Goal: Information Seeking & Learning: Learn about a topic

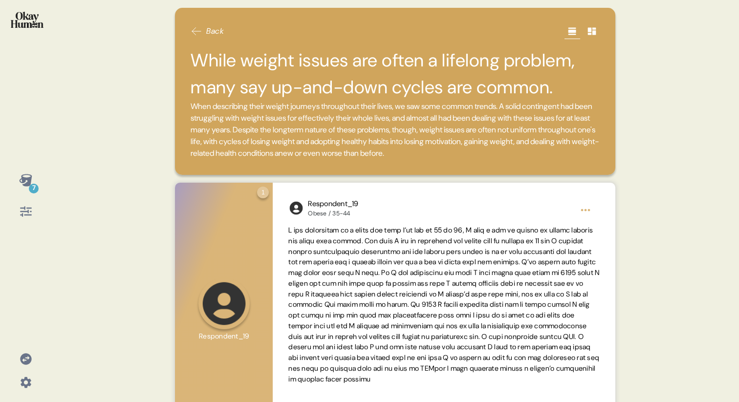
scroll to position [54, 0]
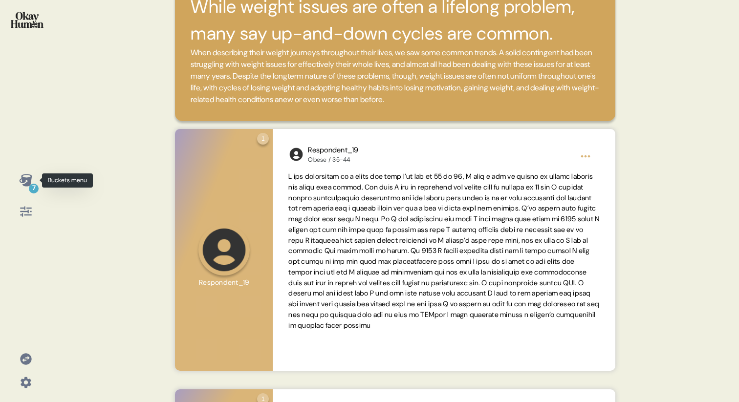
click at [28, 185] on icon at bounding box center [25, 180] width 13 height 12
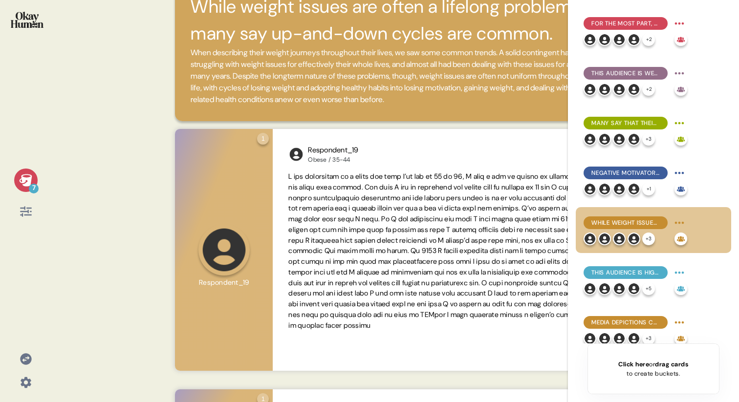
click at [27, 186] on icon at bounding box center [26, 180] width 14 height 14
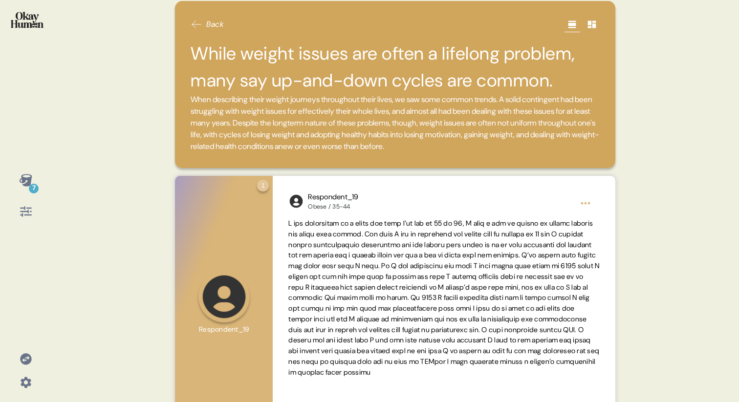
scroll to position [0, 0]
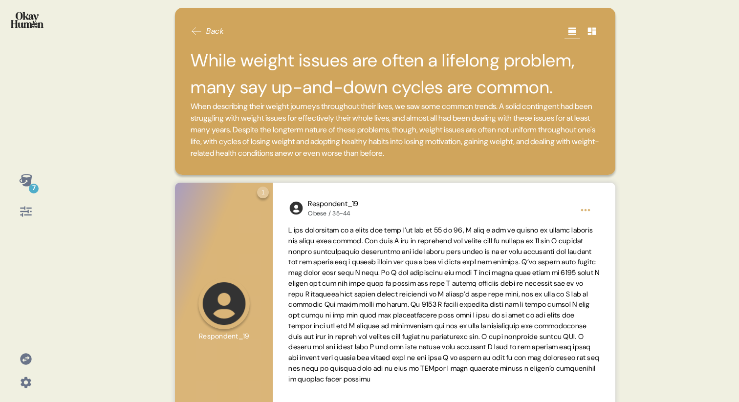
click at [29, 182] on icon at bounding box center [25, 180] width 13 height 12
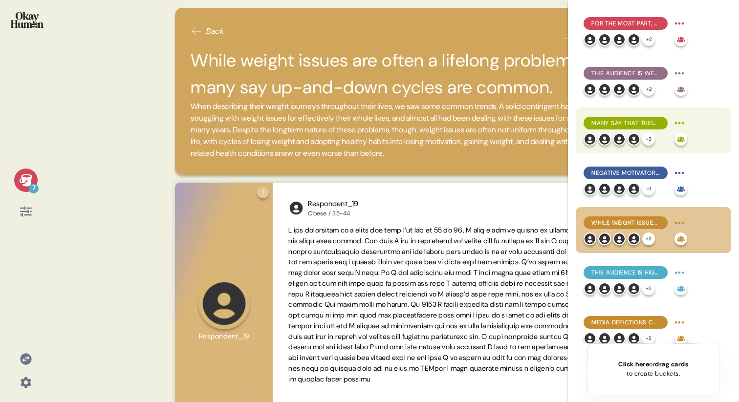
click at [621, 125] on span "Many say that their weight struggles have cost them social possibilities, with …" at bounding box center [625, 123] width 68 height 9
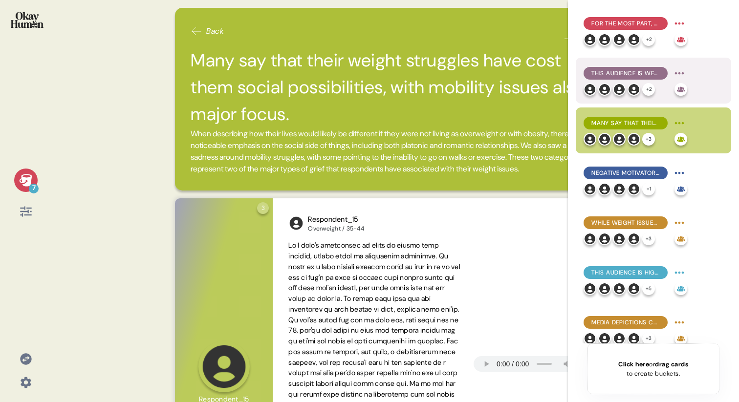
click at [606, 69] on span "This audience is well aware of the physical health issues related to being over…" at bounding box center [625, 73] width 68 height 9
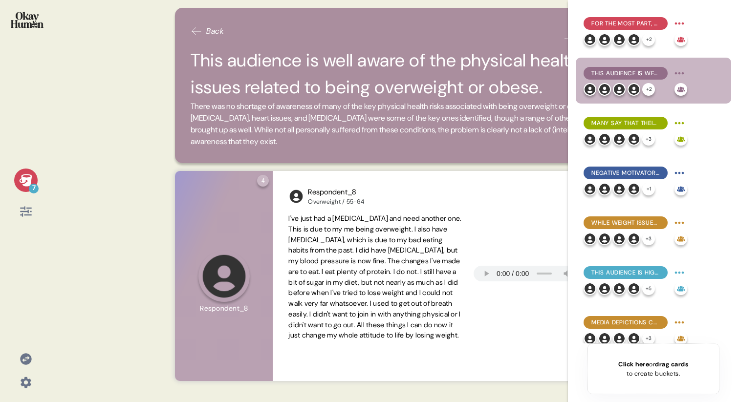
click at [150, 108] on div "7 Back This audience is well aware of the physical health issues related to bei…" at bounding box center [369, 201] width 739 height 402
click at [201, 32] on icon at bounding box center [196, 31] width 12 height 12
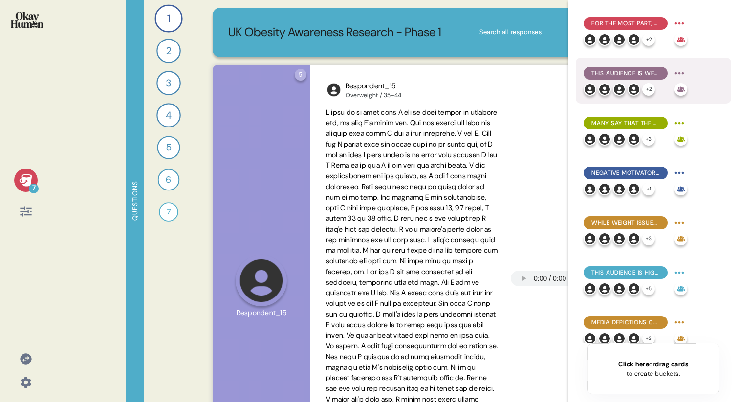
click at [618, 69] on span "This audience is well aware of the physical health issues related to being over…" at bounding box center [625, 73] width 68 height 9
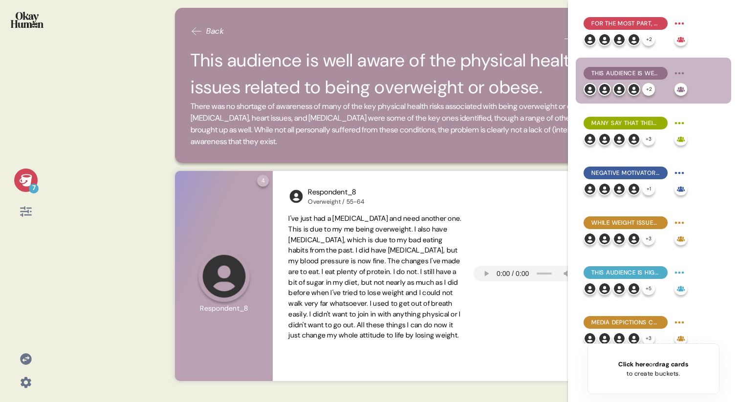
click at [133, 83] on div "7 Back This audience is well aware of the physical health issues related to bei…" at bounding box center [369, 201] width 739 height 402
click at [18, 180] on div "7" at bounding box center [25, 180] width 23 height 23
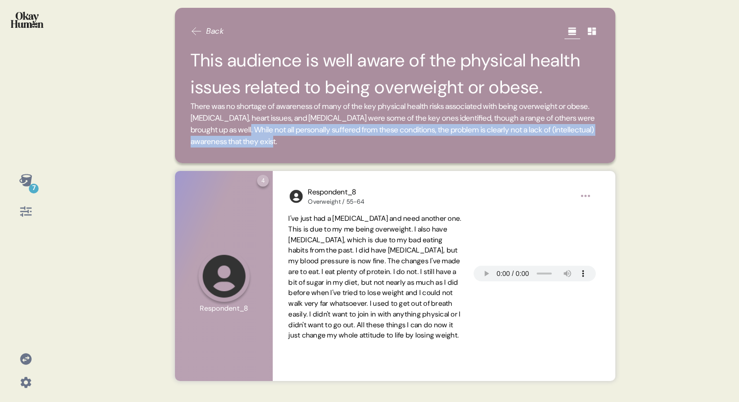
drag, startPoint x: 362, startPoint y: 140, endPoint x: 304, endPoint y: 126, distance: 59.8
click at [304, 126] on span "There was no shortage of awareness of many of the key physical health risks ass…" at bounding box center [394, 124] width 409 height 47
click at [309, 138] on span "There was no shortage of awareness of many of the key physical health risks ass…" at bounding box center [394, 124] width 409 height 47
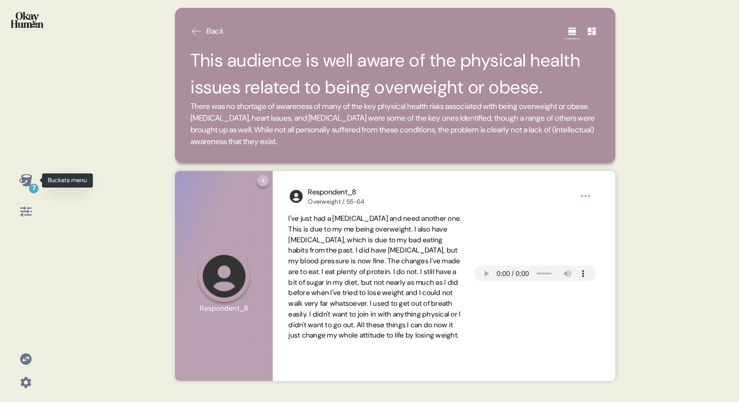
click at [21, 182] on icon at bounding box center [26, 180] width 14 height 14
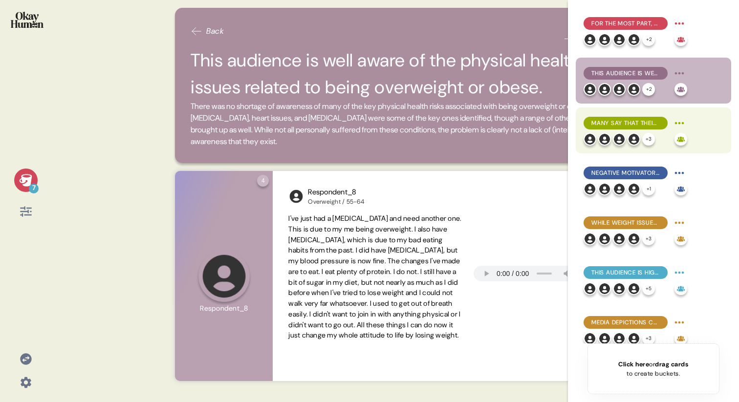
click at [598, 123] on span "Many say that their weight struggles have cost them social possibilities, with …" at bounding box center [625, 123] width 68 height 9
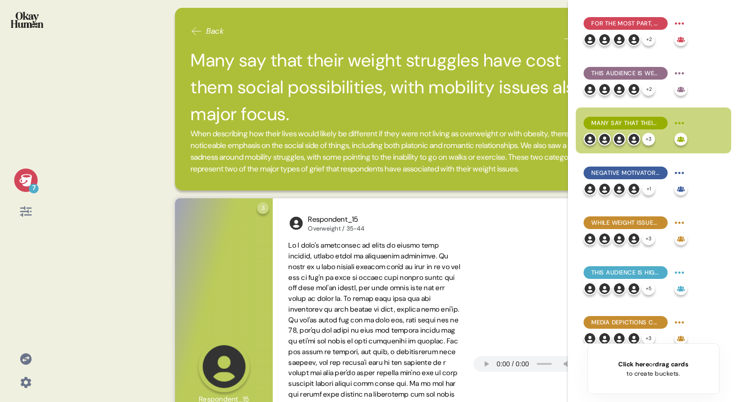
click at [118, 123] on div "7 Back Many say that their weight struggles have cost them social possibilities…" at bounding box center [369, 201] width 739 height 402
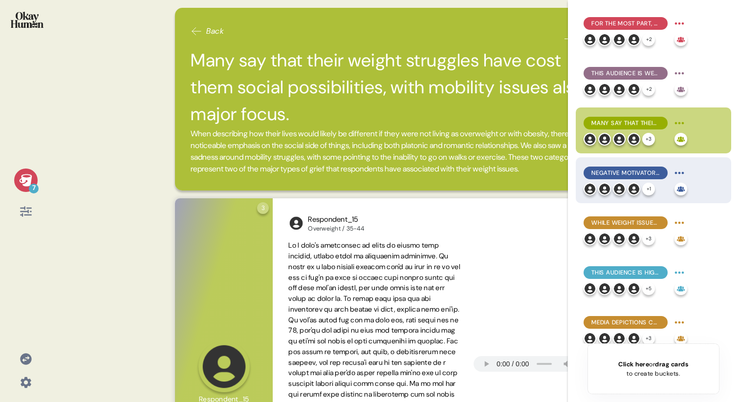
click at [628, 173] on span "Negative motivators to change were most common, but healthy connections with ot…" at bounding box center [625, 173] width 68 height 9
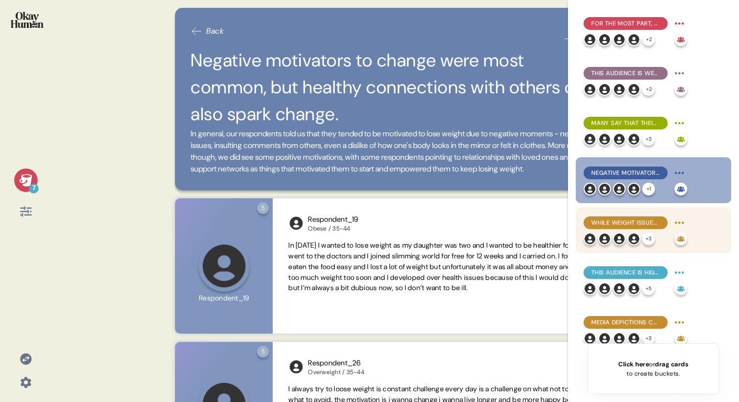
click at [596, 220] on span "While weight issues are often a lifelong problem, many say up-and-down cycles a…" at bounding box center [625, 222] width 68 height 9
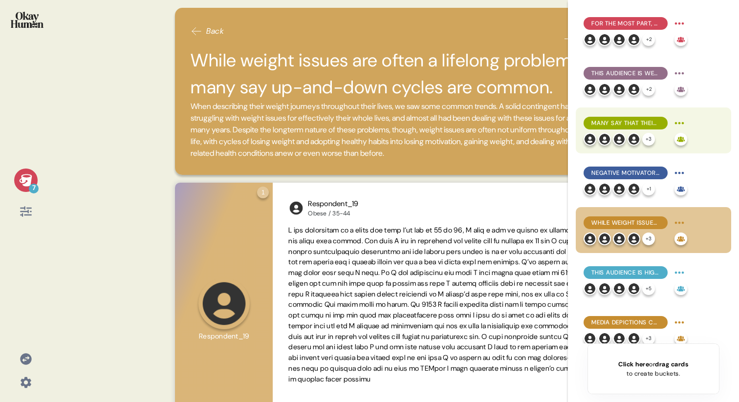
click at [611, 113] on div "Many say that their weight struggles have cost them social possibilities, with …" at bounding box center [652, 130] width 155 height 46
click at [626, 128] on div "Many say that their weight struggles have cost them social possibilities, with …" at bounding box center [625, 123] width 84 height 13
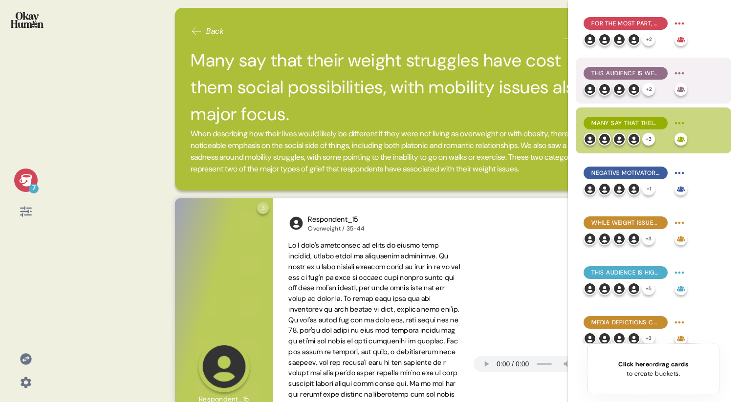
click at [615, 72] on span "This audience is well aware of the physical health issues related to being over…" at bounding box center [625, 73] width 68 height 9
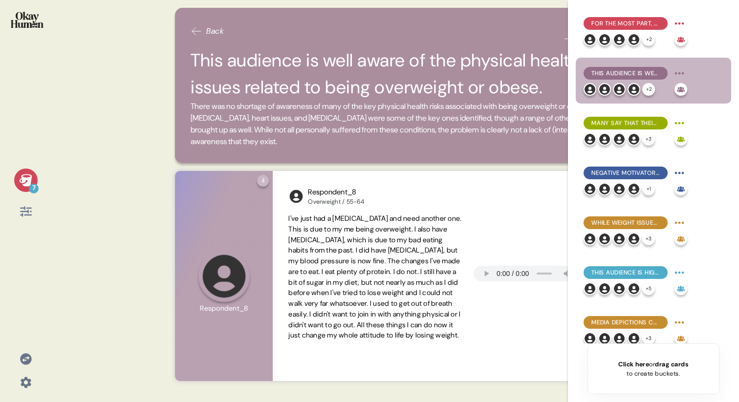
click at [118, 154] on div "7 Back This audience is well aware of the physical health issues related to bei…" at bounding box center [369, 201] width 739 height 402
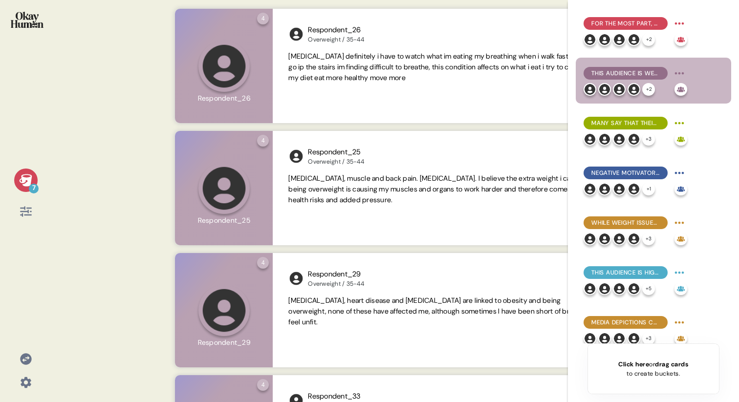
scroll to position [403, 0]
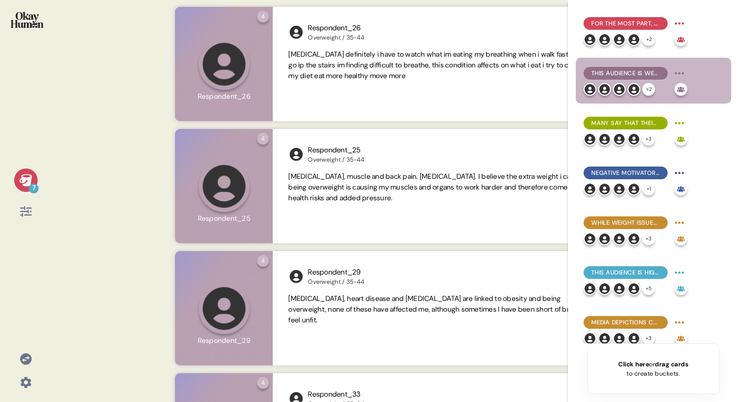
click at [109, 145] on div "7 Back This audience is well aware of the physical health issues related to bei…" at bounding box center [369, 201] width 739 height 402
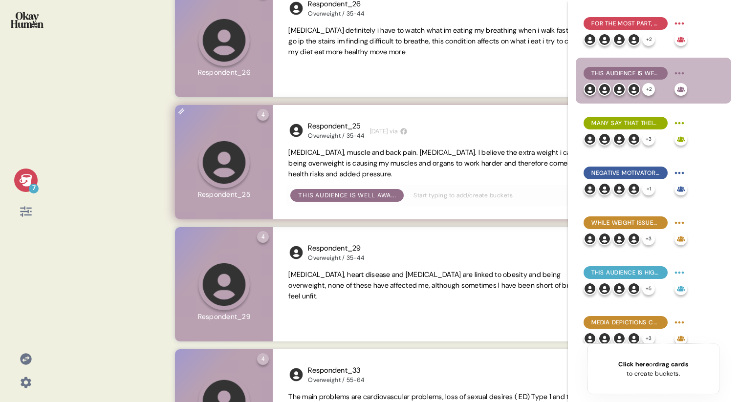
scroll to position [432, 0]
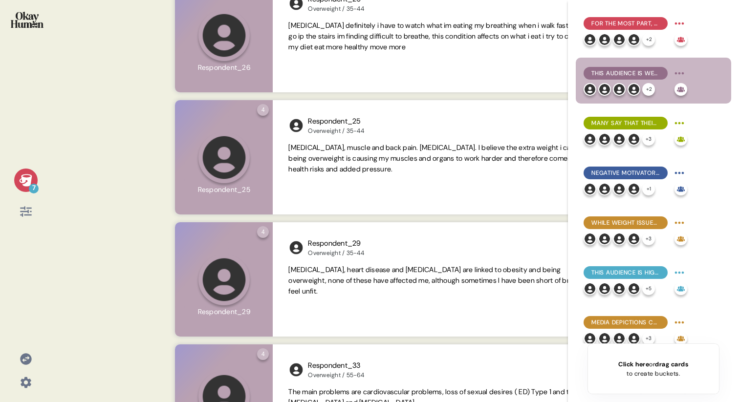
click at [20, 179] on icon at bounding box center [25, 180] width 13 height 12
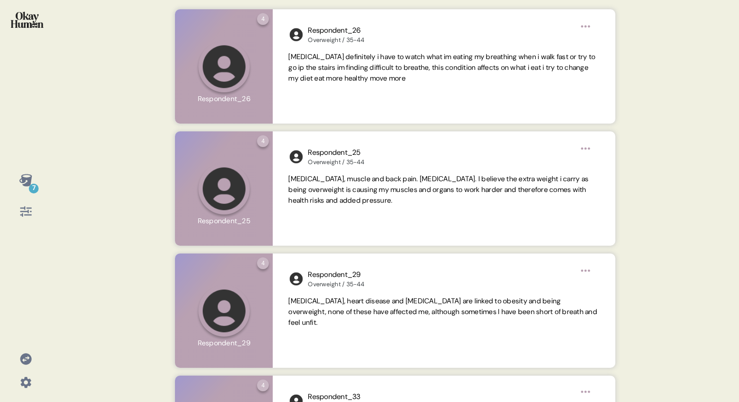
scroll to position [412, 0]
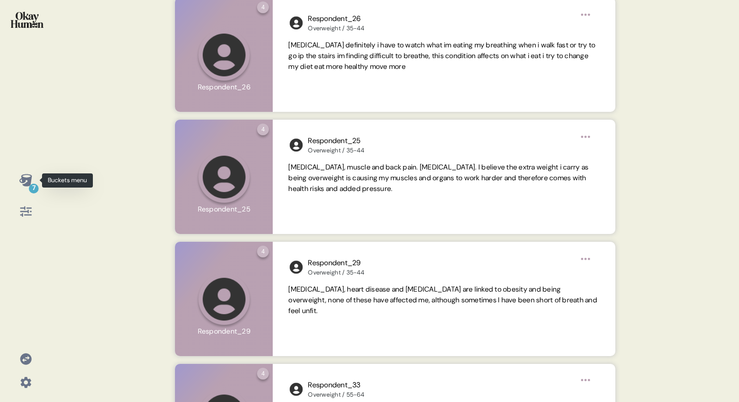
click at [25, 184] on icon at bounding box center [25, 180] width 13 height 12
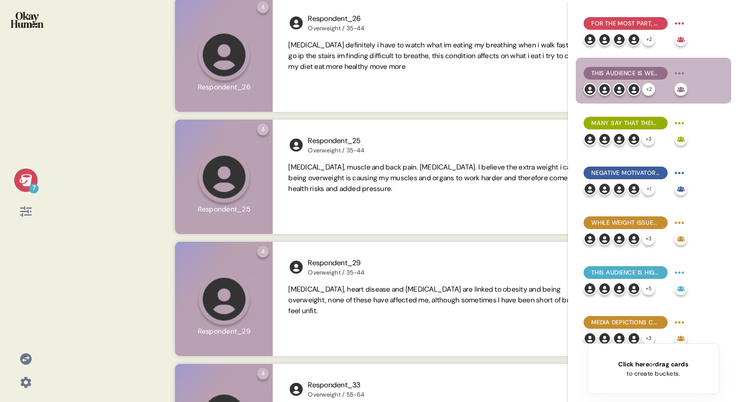
click at [22, 214] on icon at bounding box center [25, 212] width 11 height 10
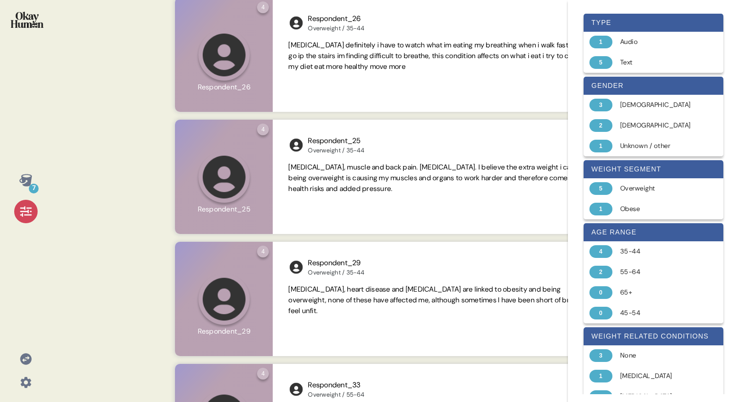
click at [25, 178] on icon at bounding box center [25, 180] width 13 height 12
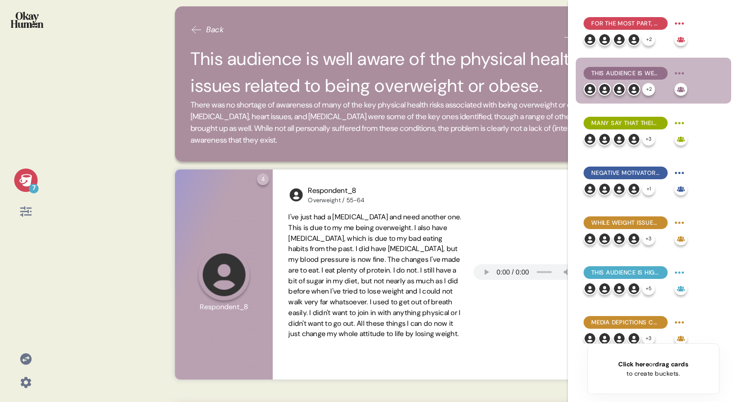
scroll to position [0, 0]
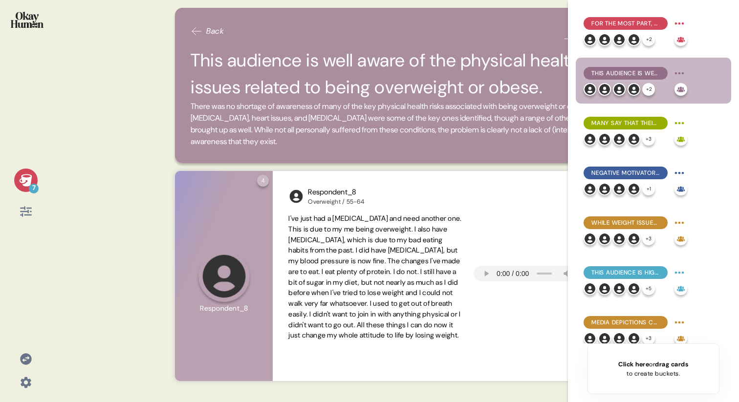
click at [208, 38] on div "Back" at bounding box center [394, 31] width 409 height 16
click at [201, 31] on icon at bounding box center [196, 31] width 12 height 12
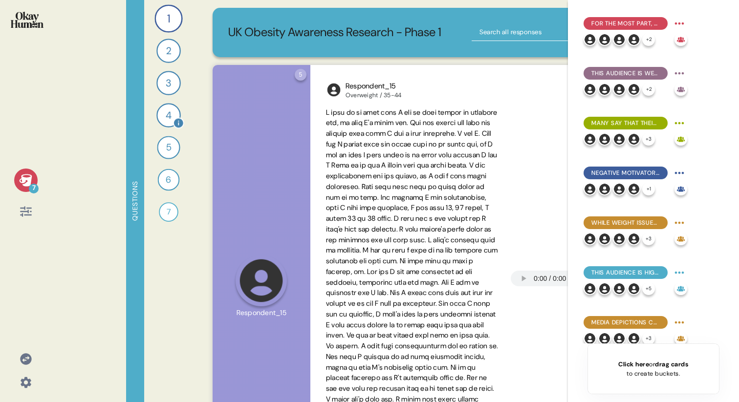
click at [170, 117] on div "4" at bounding box center [168, 115] width 24 height 24
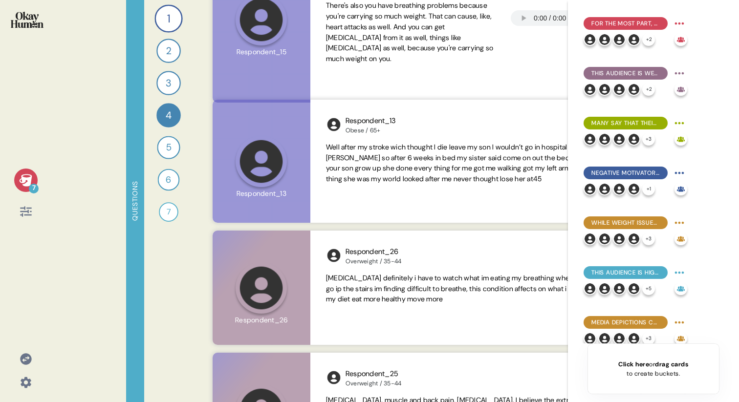
scroll to position [465, 0]
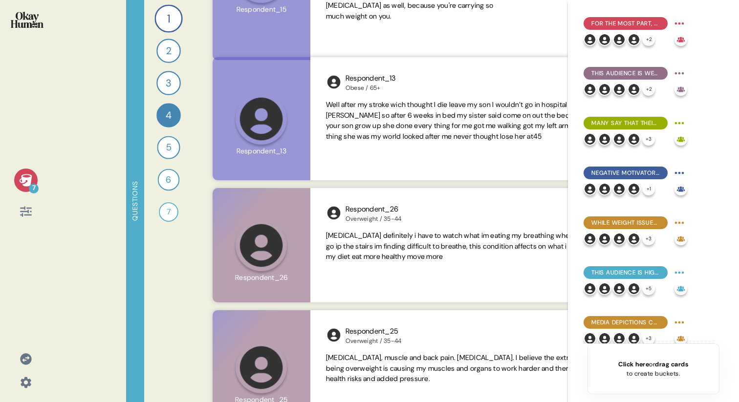
click at [21, 183] on icon at bounding box center [26, 180] width 14 height 14
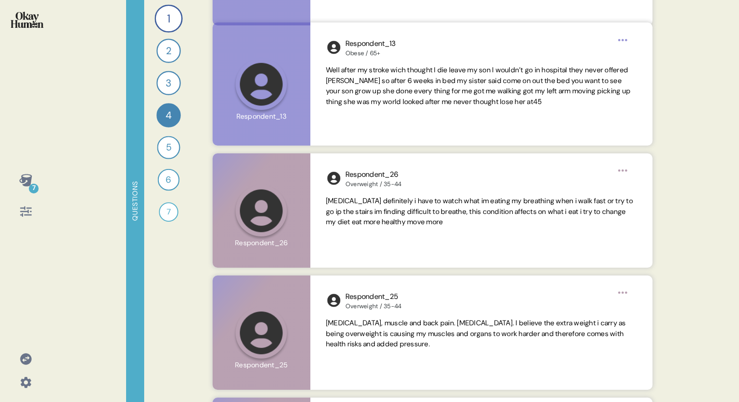
scroll to position [516, 0]
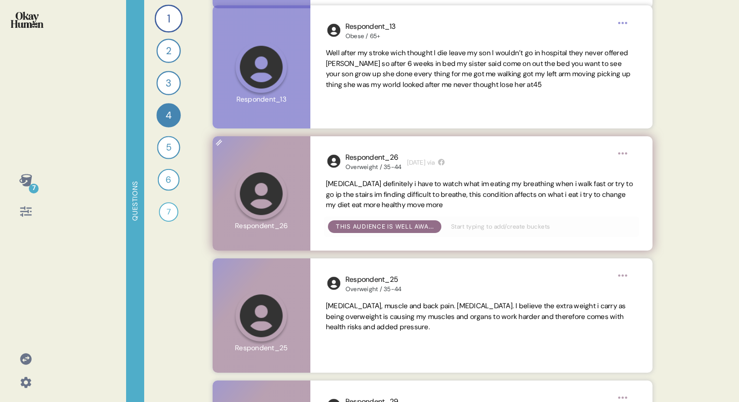
click at [379, 199] on span "[MEDICAL_DATA] definitely i have to watch what im eating my breathing when i wa…" at bounding box center [481, 195] width 311 height 32
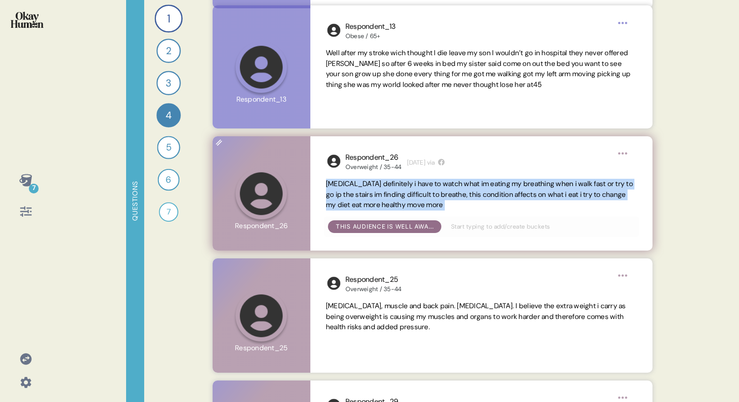
click at [379, 199] on span "[MEDICAL_DATA] definitely i have to watch what im eating my breathing when i wa…" at bounding box center [481, 195] width 311 height 32
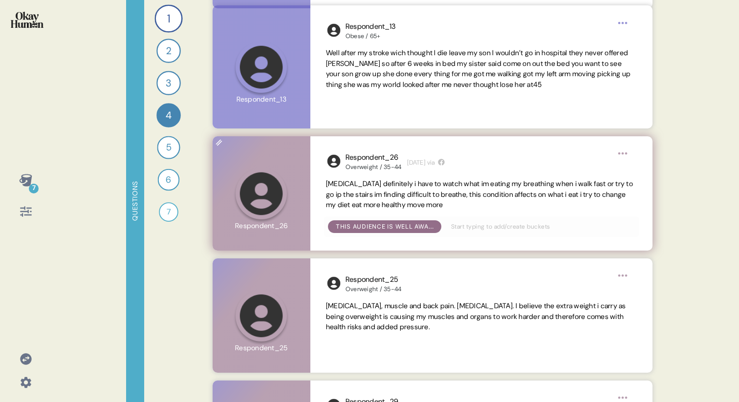
click at [500, 206] on span "[MEDICAL_DATA] definitely i have to watch what im eating my breathing when i wa…" at bounding box center [481, 195] width 311 height 32
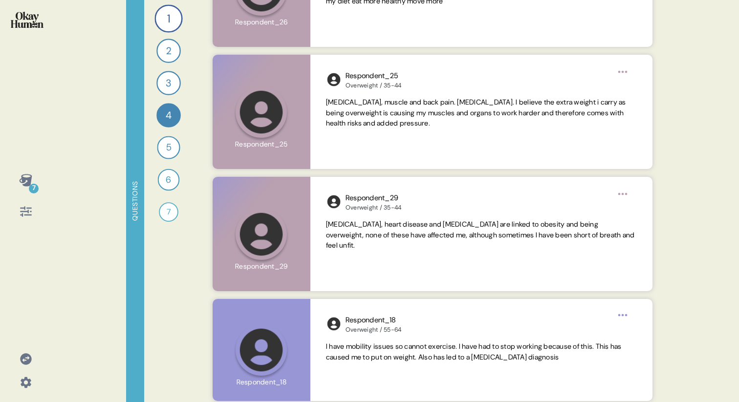
scroll to position [743, 0]
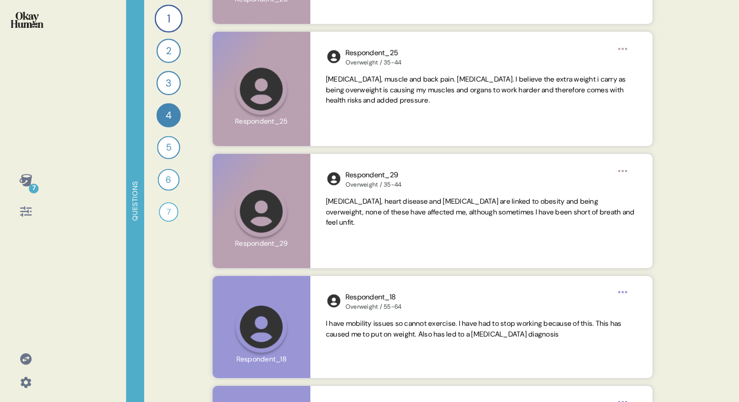
click at [82, 63] on div "7 Questions 1 Can you tell me about your personal journey with weight, includin…" at bounding box center [369, 201] width 739 height 402
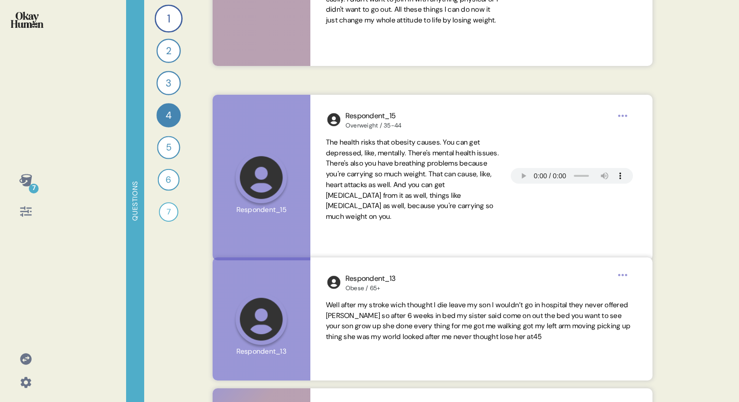
scroll to position [0, 0]
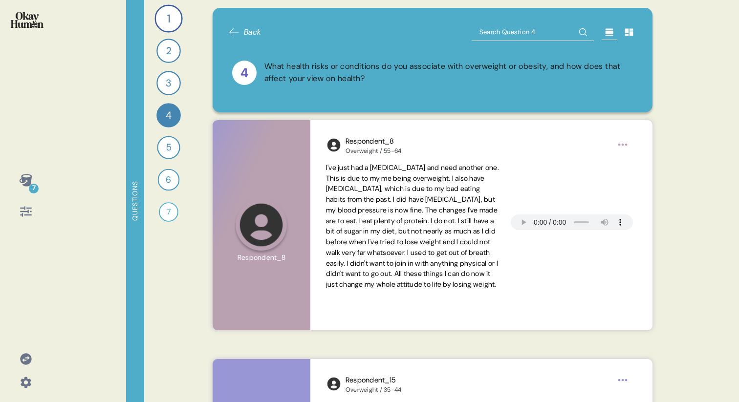
click at [522, 30] on input "text" at bounding box center [532, 32] width 122 height 18
click at [247, 33] on span "Back" at bounding box center [253, 32] width 18 height 12
click at [242, 32] on span "Back" at bounding box center [244, 32] width 33 height 12
click at [241, 34] on span "Back" at bounding box center [244, 32] width 33 height 12
click at [241, 31] on span "Back" at bounding box center [244, 32] width 33 height 12
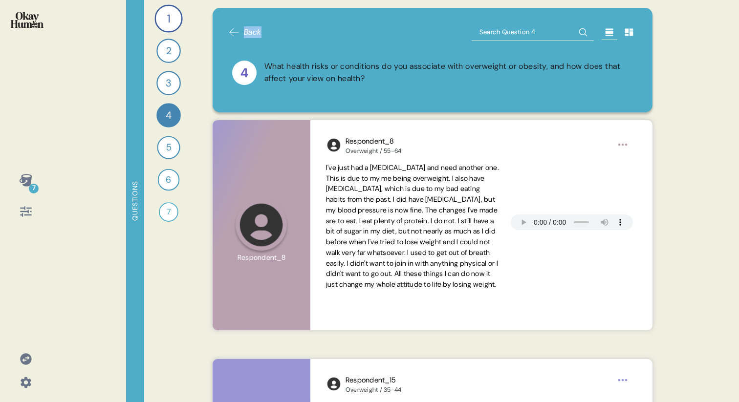
click at [241, 31] on span "Back" at bounding box center [244, 32] width 33 height 12
click at [21, 179] on icon at bounding box center [25, 180] width 13 height 12
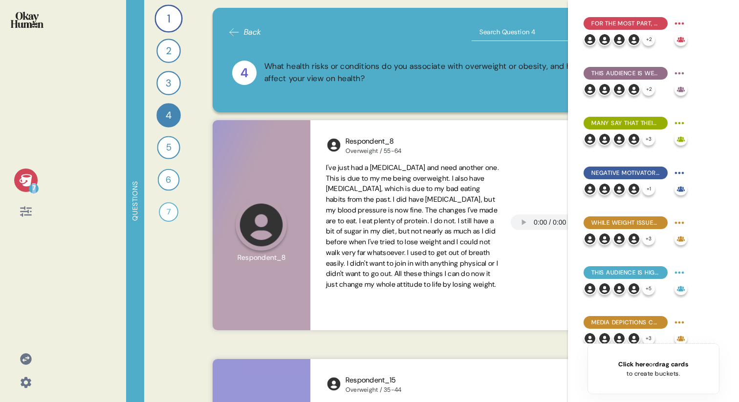
click at [21, 179] on icon at bounding box center [25, 180] width 13 height 12
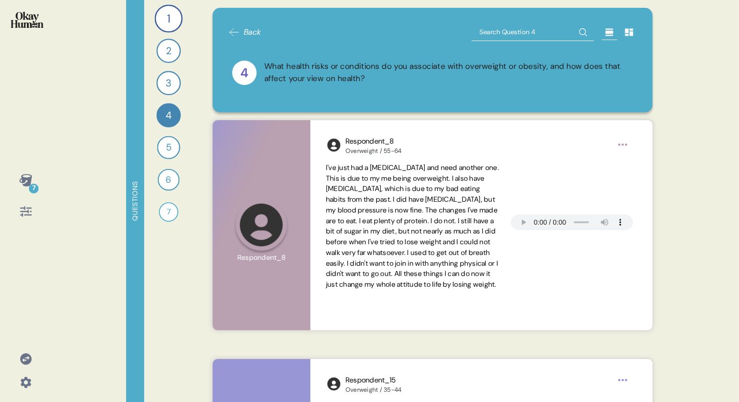
click at [513, 36] on input "text" at bounding box center [532, 32] width 122 height 18
click at [162, 23] on div "1" at bounding box center [168, 18] width 28 height 28
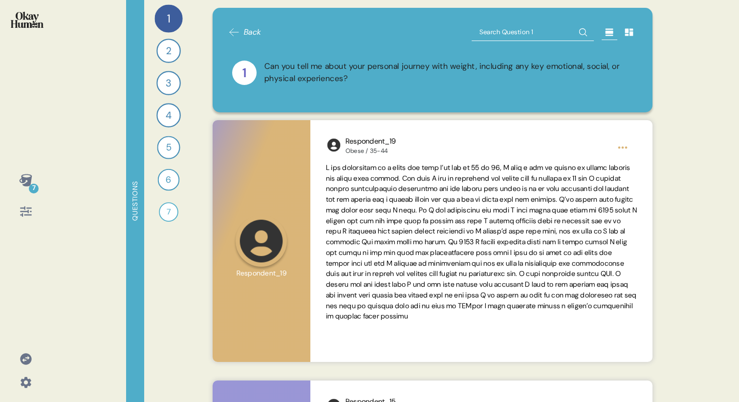
click at [239, 31] on icon at bounding box center [234, 32] width 12 height 12
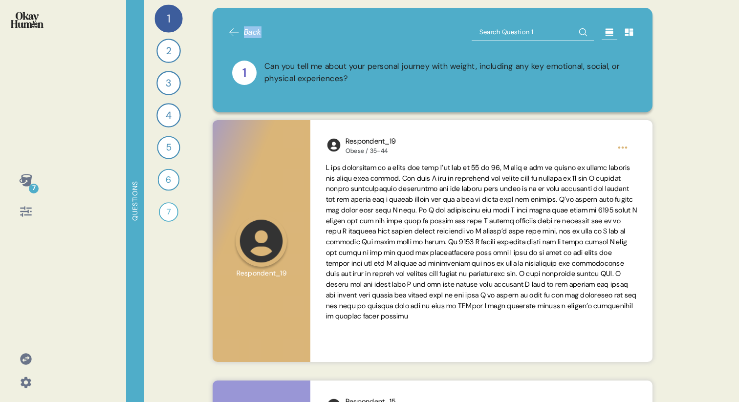
click at [239, 31] on icon at bounding box center [234, 32] width 12 height 12
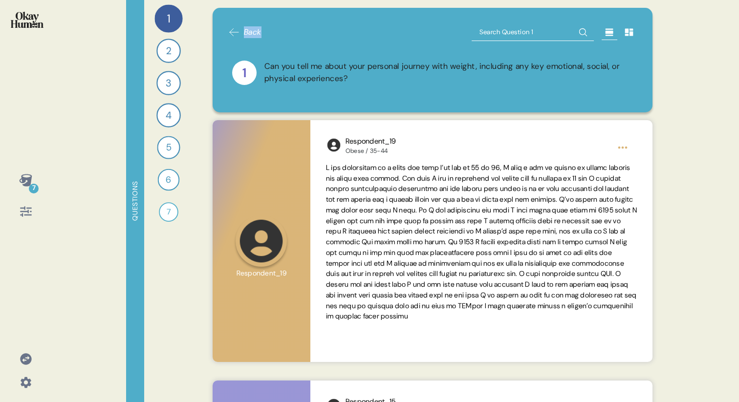
click at [239, 31] on icon at bounding box center [234, 32] width 12 height 12
click at [505, 35] on input "text" at bounding box center [532, 32] width 122 height 18
type input "Work"
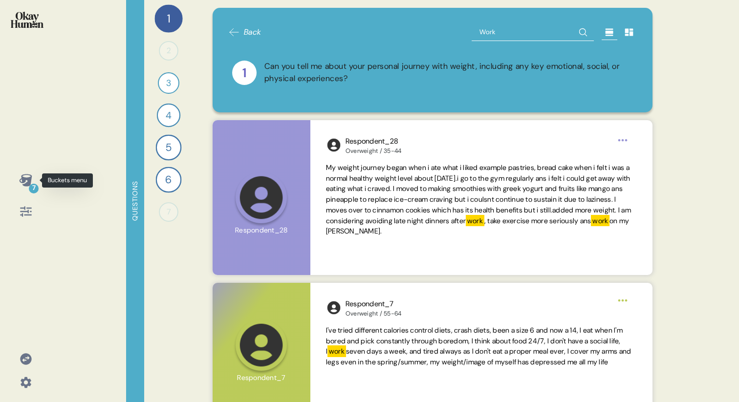
click at [17, 184] on div "7" at bounding box center [25, 180] width 23 height 23
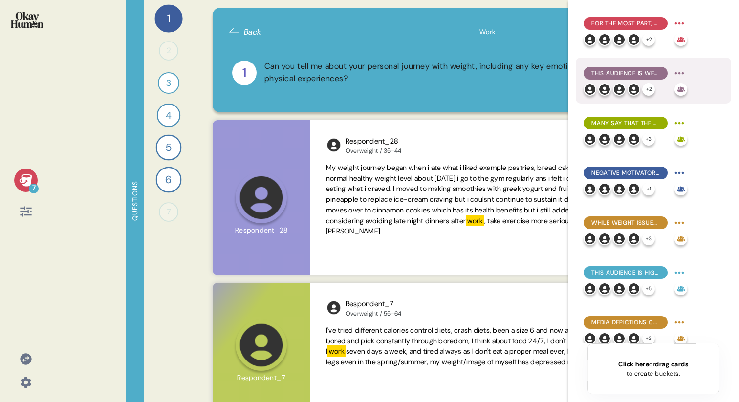
click at [610, 71] on span "This audience is well aware of the physical health issues related to being over…" at bounding box center [625, 73] width 68 height 9
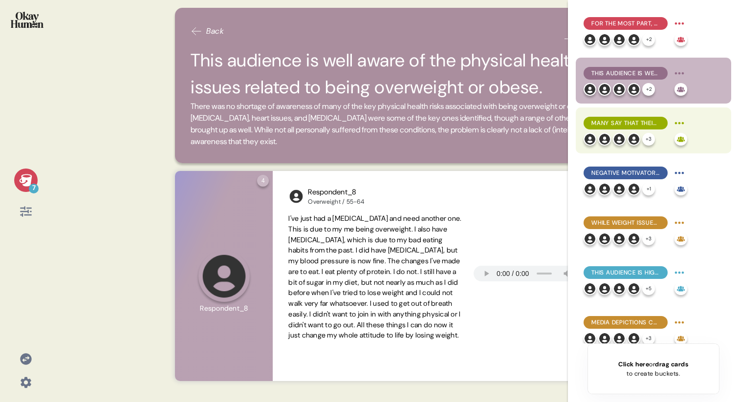
click at [621, 127] on span "Many say that their weight struggles have cost them social possibilities, with …" at bounding box center [625, 123] width 68 height 9
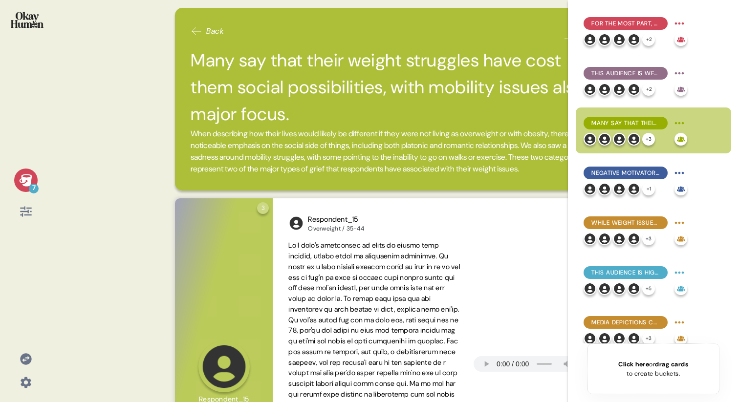
click at [345, 142] on span "When describing how their lives would likely be different if they were not livi…" at bounding box center [394, 151] width 409 height 47
click at [33, 178] on div "7" at bounding box center [25, 180] width 23 height 23
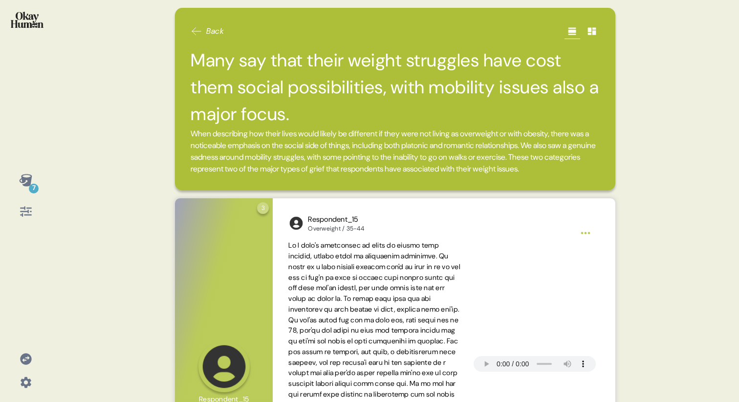
click at [213, 31] on span "Back" at bounding box center [215, 31] width 18 height 12
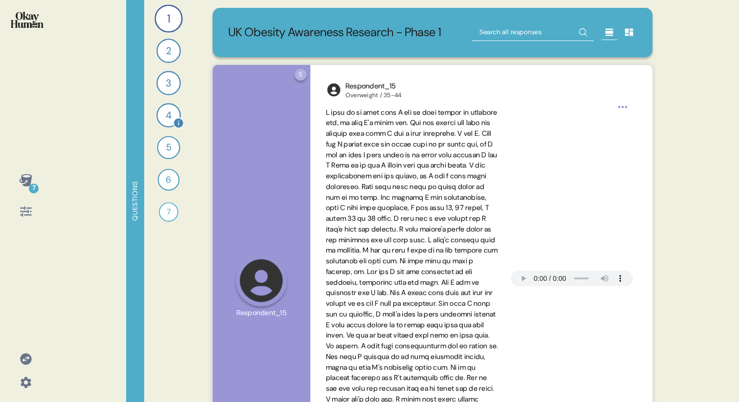
click at [167, 115] on div "4" at bounding box center [168, 115] width 24 height 24
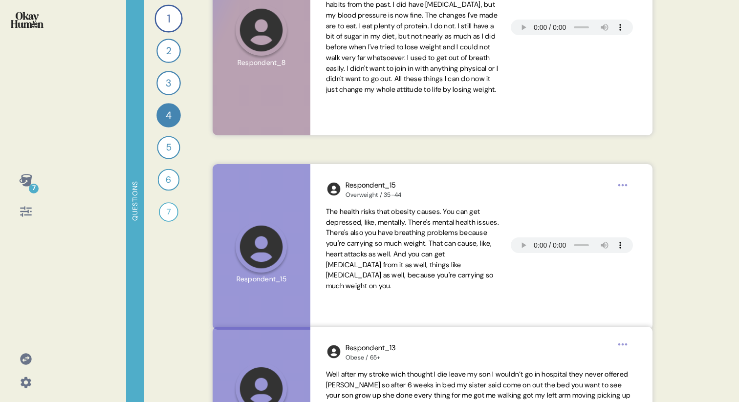
scroll to position [263, 0]
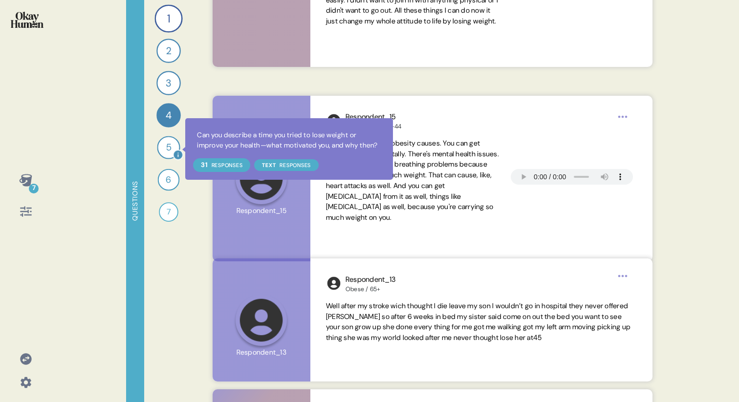
click at [179, 154] on icon at bounding box center [177, 154] width 9 height 9
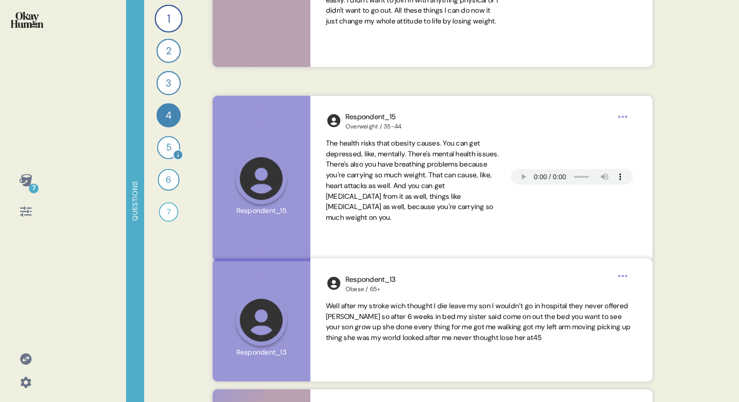
click at [165, 149] on div "5" at bounding box center [168, 147] width 23 height 23
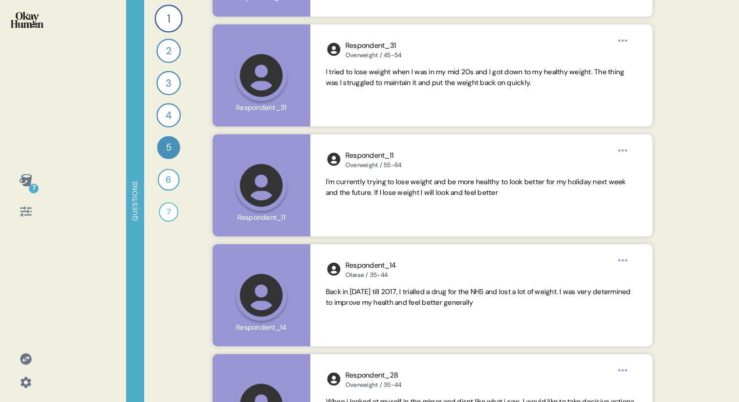
scroll to position [2251, 0]
